Goal: Check status: Check status

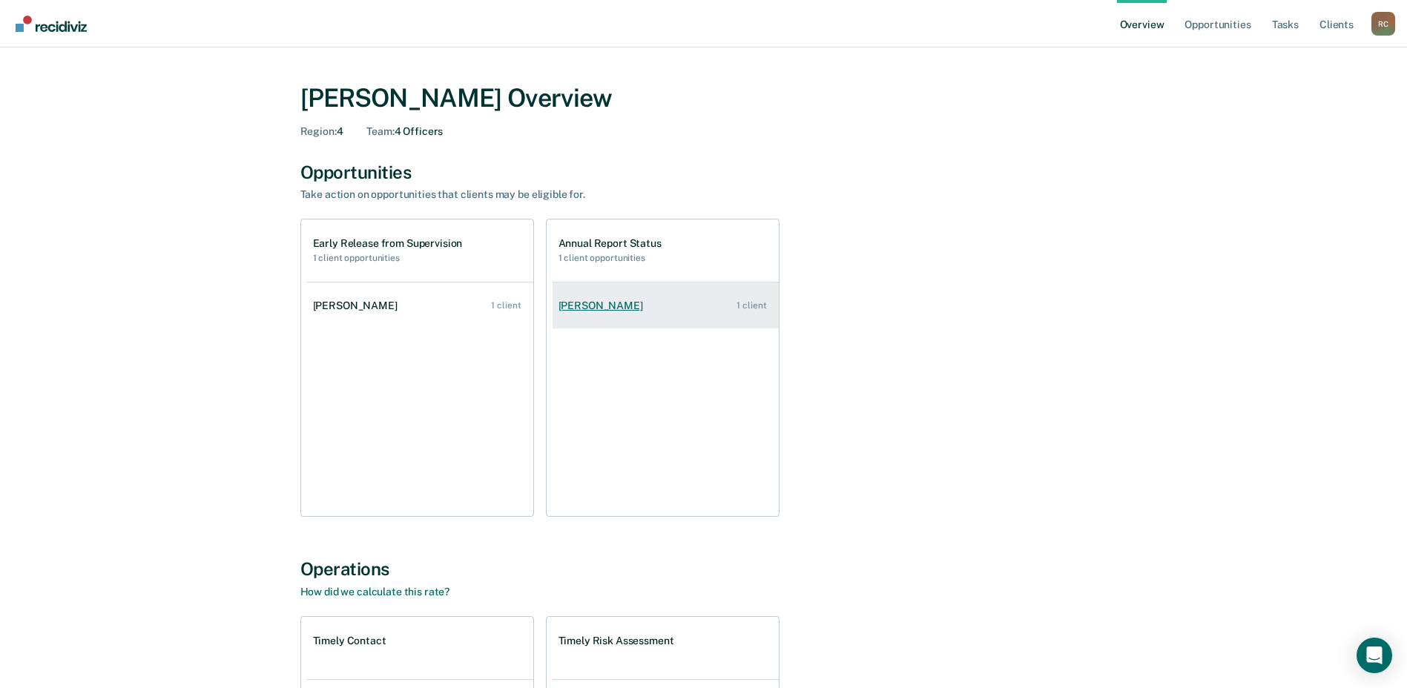
click at [619, 306] on div "[PERSON_NAME]" at bounding box center [604, 306] width 90 height 13
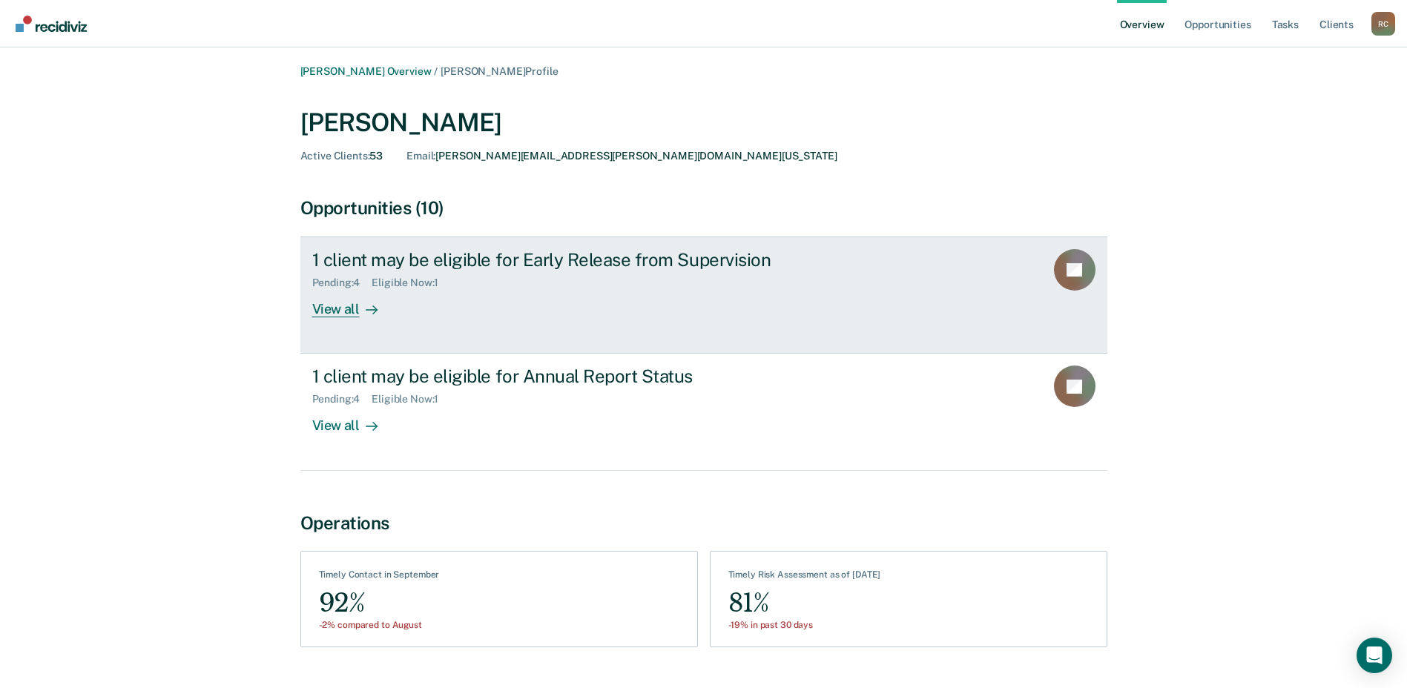
click at [418, 284] on div "Eligible Now : 1" at bounding box center [411, 283] width 79 height 13
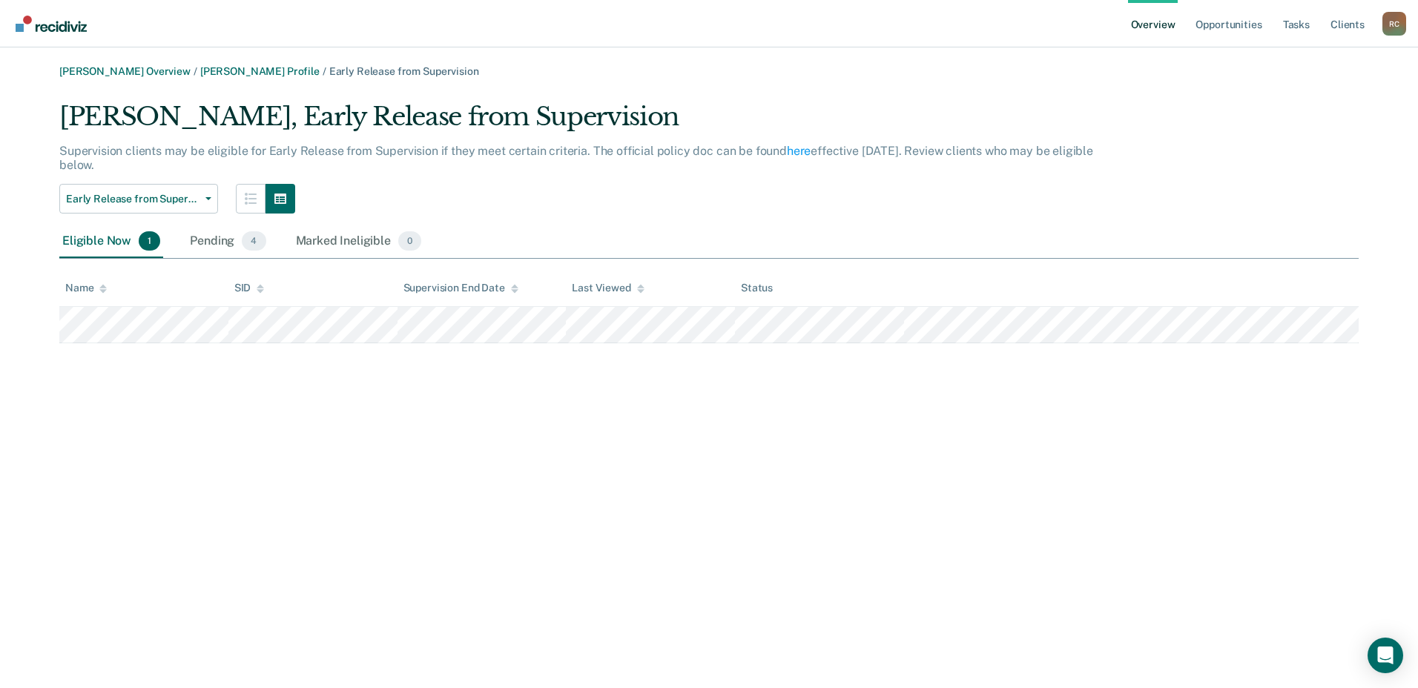
click at [761, 288] on div "Status" at bounding box center [757, 288] width 32 height 13
click at [195, 235] on div "Pending 4" at bounding box center [228, 241] width 82 height 33
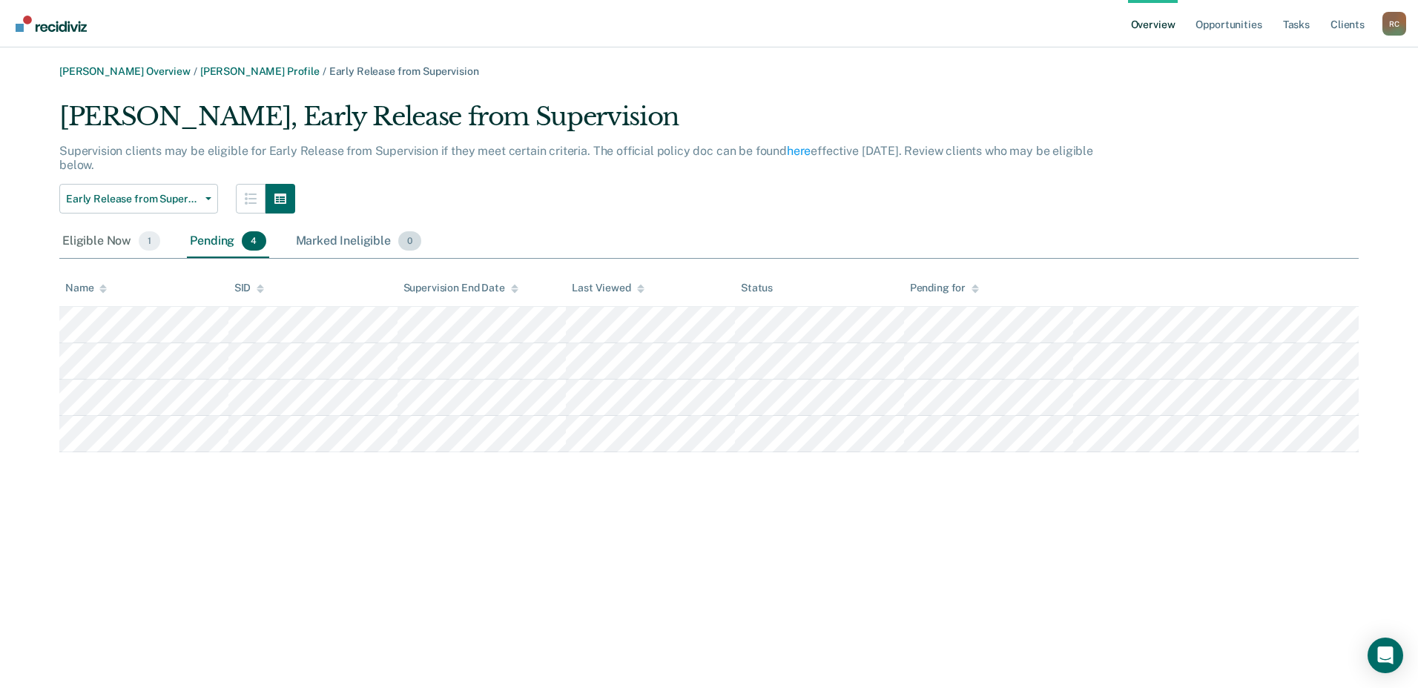
click at [323, 245] on div "Marked Ineligible 0" at bounding box center [359, 241] width 132 height 33
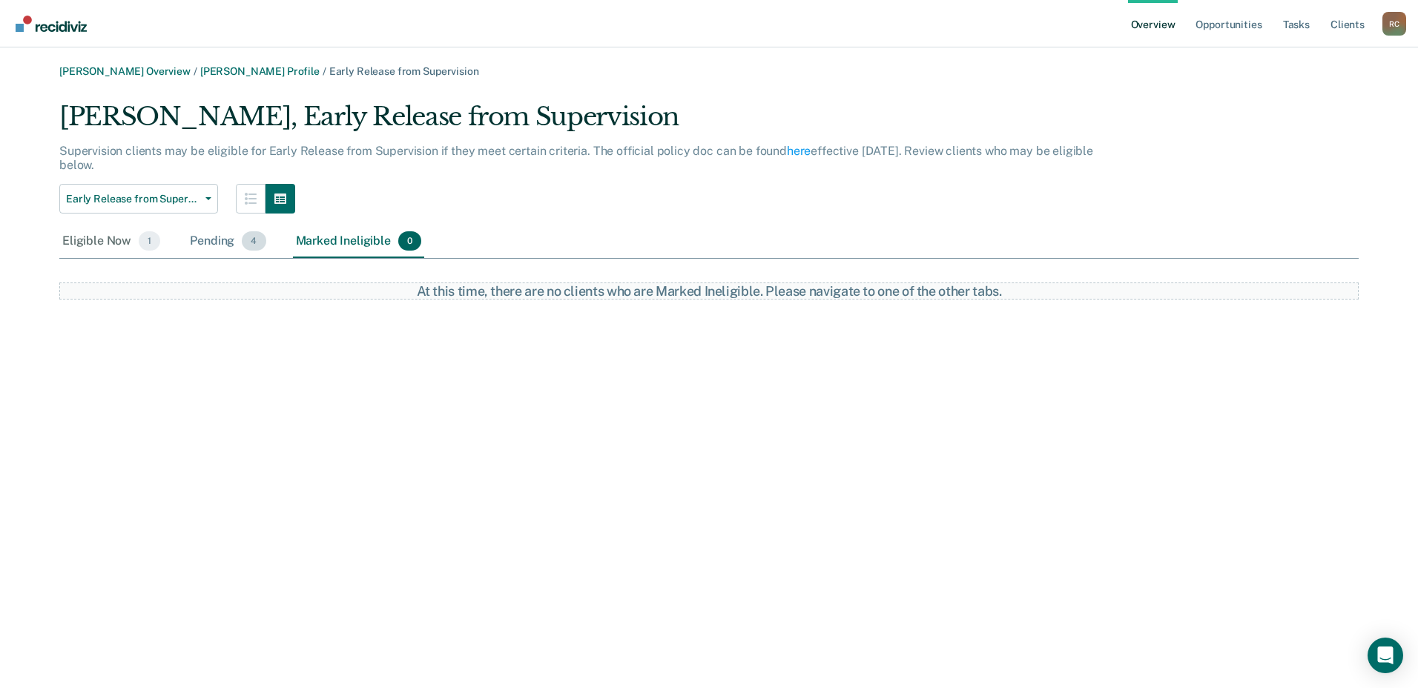
click at [223, 245] on div "Pending 4" at bounding box center [228, 241] width 82 height 33
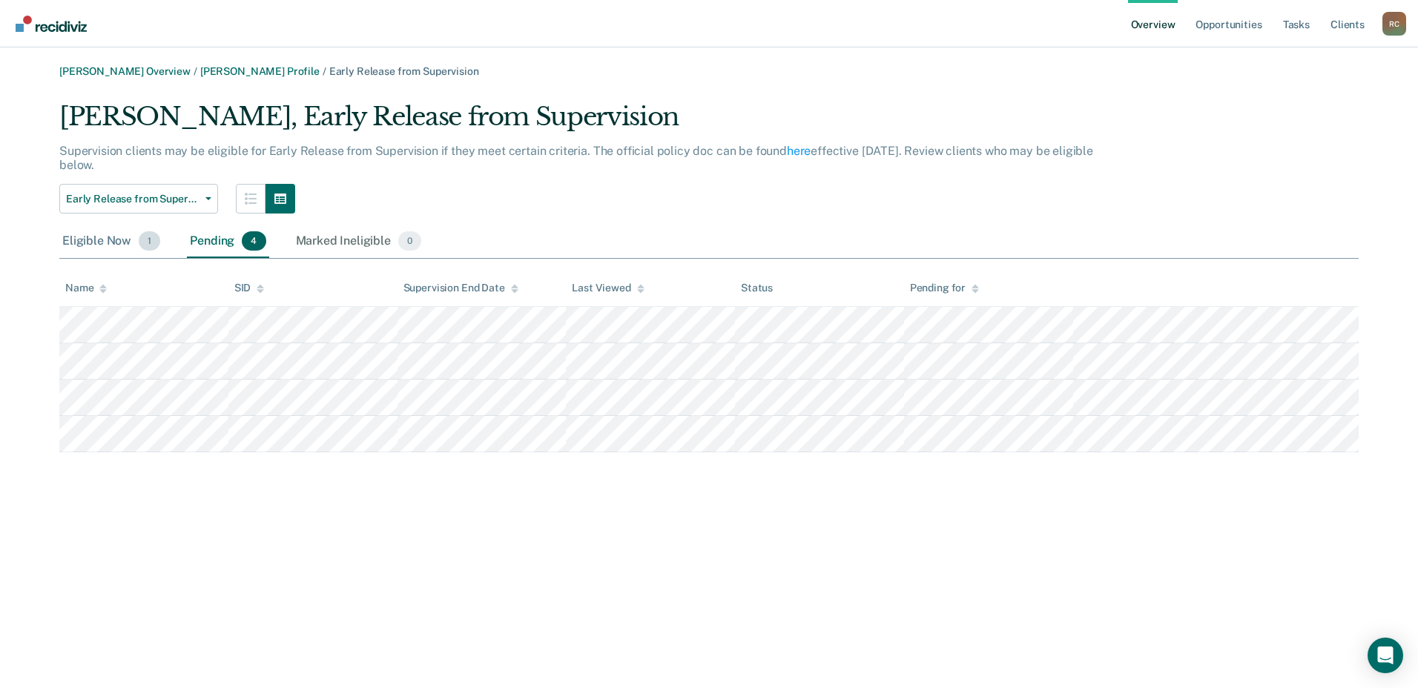
click at [119, 247] on div "Eligible Now 1" at bounding box center [111, 241] width 104 height 33
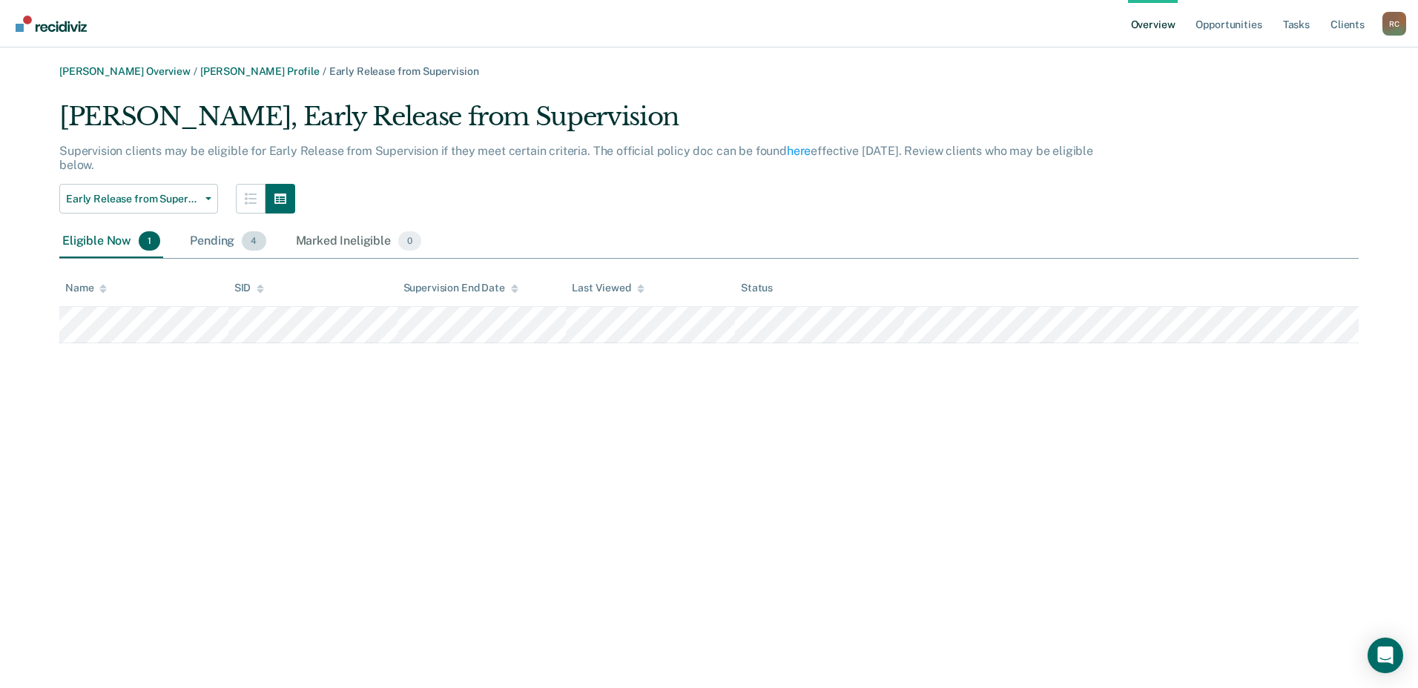
click at [199, 234] on div "Pending 4" at bounding box center [228, 241] width 82 height 33
